Goal: Check status

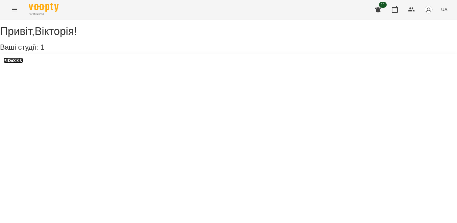
click at [23, 63] on h3 "Вікторія" at bounding box center [13, 60] width 19 height 5
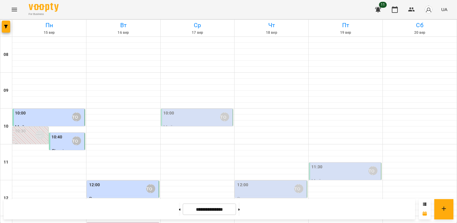
scroll to position [239, 0]
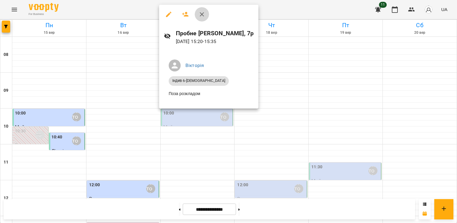
click at [203, 17] on icon "button" at bounding box center [201, 14] width 7 height 7
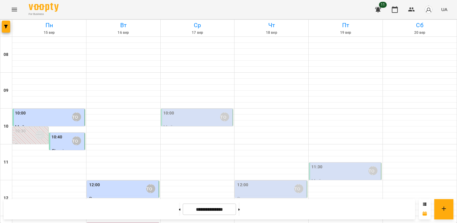
scroll to position [271, 0]
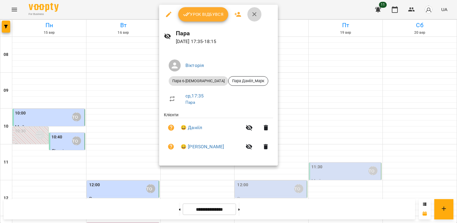
click at [256, 13] on icon "button" at bounding box center [254, 14] width 7 height 7
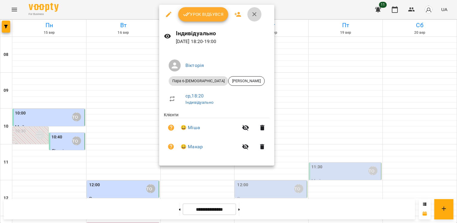
click at [254, 12] on icon "button" at bounding box center [254, 14] width 7 height 7
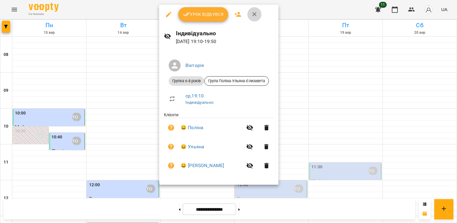
click at [257, 13] on button "button" at bounding box center [254, 14] width 14 height 14
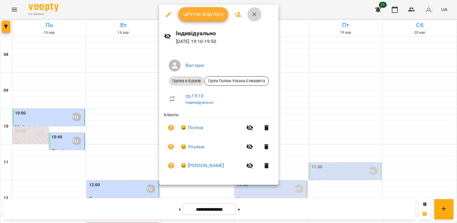
click at [257, 16] on icon "button" at bounding box center [254, 14] width 7 height 7
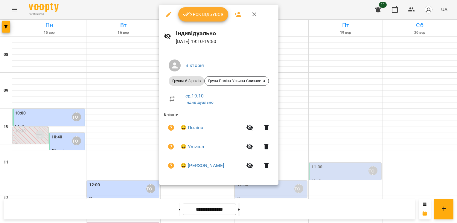
click at [299, 7] on div at bounding box center [228, 111] width 457 height 223
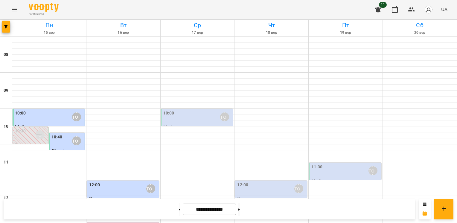
scroll to position [181, 0]
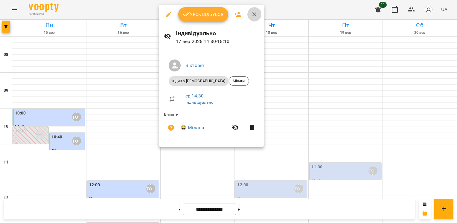
click at [255, 12] on icon "button" at bounding box center [254, 14] width 7 height 7
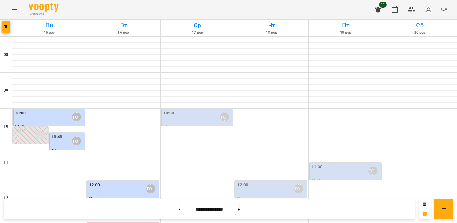
scroll to position [32, 0]
click at [210, 110] on div "10:00 [PERSON_NAME]" at bounding box center [197, 117] width 68 height 14
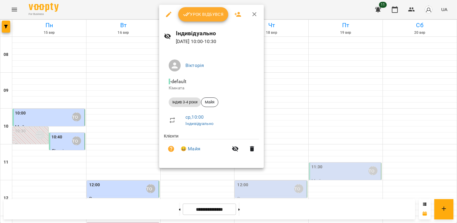
click at [253, 15] on icon "button" at bounding box center [254, 14] width 4 height 4
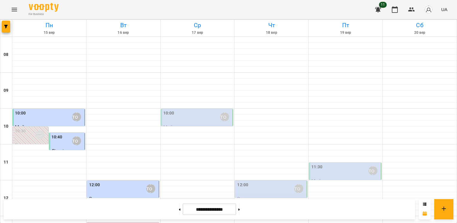
scroll to position [271, 0]
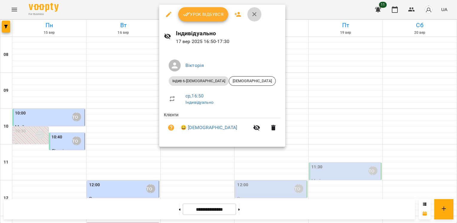
click at [255, 13] on icon "button" at bounding box center [254, 14] width 4 height 4
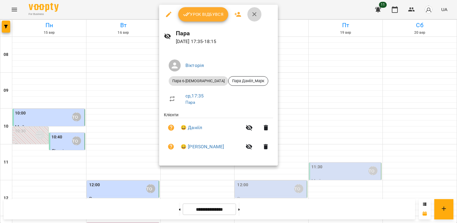
click at [251, 14] on icon "button" at bounding box center [254, 14] width 7 height 7
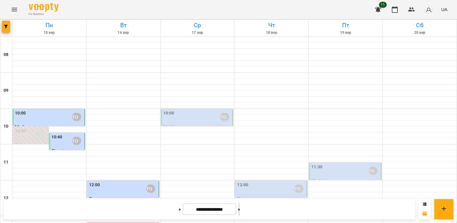
click at [240, 212] on button at bounding box center [238, 209] width 1 height 13
type input "**********"
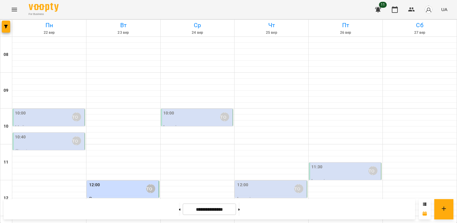
scroll to position [179, 0]
